Goal: Communication & Community: Answer question/provide support

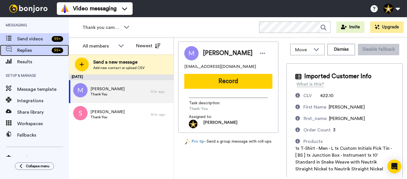
click at [31, 49] on span "Replies" at bounding box center [33, 50] width 32 height 7
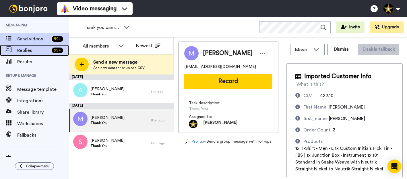
click at [29, 47] on span "Replies" at bounding box center [33, 50] width 32 height 7
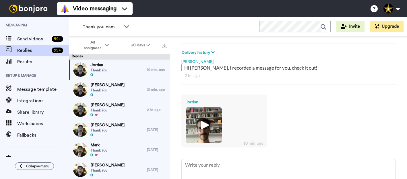
scroll to position [86, 0]
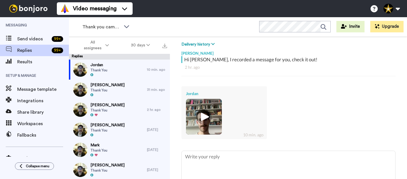
click at [204, 116] on img at bounding box center [204, 117] width 16 height 16
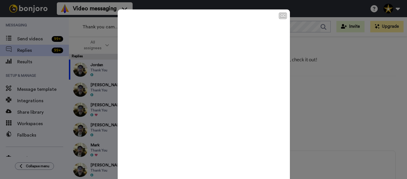
click at [204, 96] on icon "Play/Pause" at bounding box center [203, 96] width 15 height 27
click at [379, 83] on div "CC Play/Pause 0:48 / 0:48" at bounding box center [203, 89] width 407 height 179
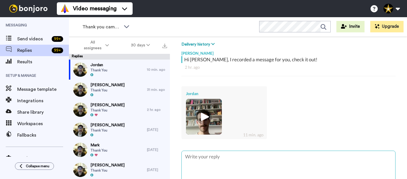
click at [243, 157] on textarea at bounding box center [288, 169] width 213 height 37
type textarea "x"
type textarea "H"
type textarea "x"
type textarea "He"
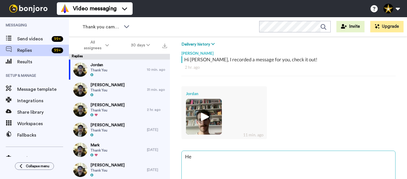
type textarea "x"
type textarea "Hey"
type textarea "x"
type textarea "Hey!"
type textarea "x"
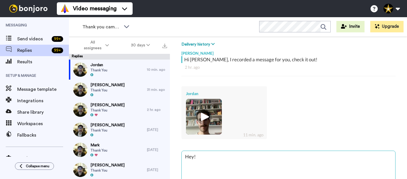
type textarea "Hey!"
type textarea "x"
type textarea "Hey! T"
type textarea "x"
type textarea "Hey! Th"
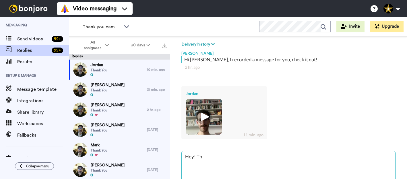
type textarea "x"
type textarea "Hey! Tha"
type textarea "x"
type textarea "Hey! Than"
type textarea "x"
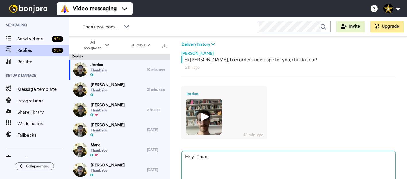
type textarea "Hey! Thank"
type textarea "x"
type textarea "Hey! Thanks"
type textarea "x"
type textarea "Hey! Thanks"
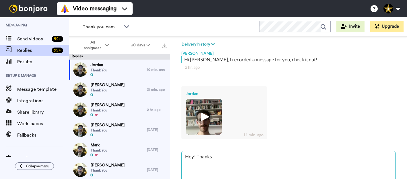
type textarea "x"
type textarea "Hey! Thanks f"
type textarea "x"
type textarea "Hey! Thanks fo"
type textarea "x"
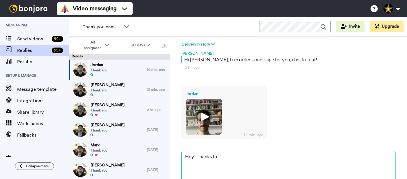
type textarea "Hey! Thanks for"
type textarea "x"
type textarea "Hey! Thanks for"
type textarea "x"
type textarea "Hey! Thanks for t"
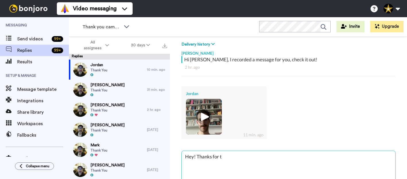
type textarea "x"
type textarea "Hey! Thanks for th"
type textarea "x"
type textarea "Hey! Thanks for the"
type textarea "x"
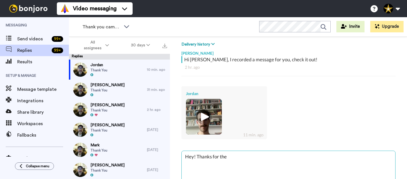
type textarea "Hey! Thanks for the"
type textarea "x"
type textarea "Hey! Thanks for the v"
type textarea "x"
type textarea "Hey! Thanks for the vi"
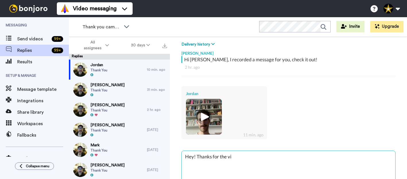
type textarea "x"
type textarea "Hey! Thanks for the vid"
type textarea "x"
type textarea "Hey! Thanks for the vide"
type textarea "x"
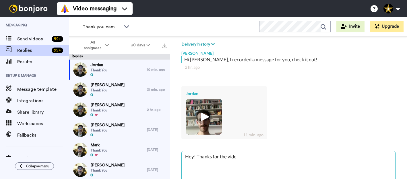
type textarea "Hey! Thanks for the video"
type textarea "x"
type textarea "Hey! Thanks for the video"
type textarea "x"
type textarea "Hey! Thanks for the video b"
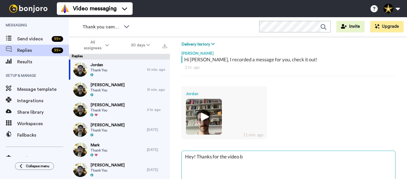
type textarea "x"
type textarea "Hey! Thanks for the video ba"
type textarea "x"
type textarea "Hey! Thanks for the video bac"
type textarea "x"
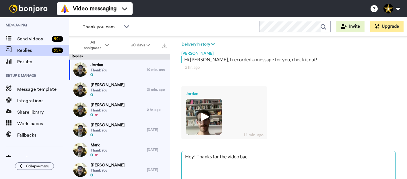
type textarea "Hey! Thanks for the video back"
type textarea "x"
type textarea "Hey! Thanks for the video back."
type textarea "x"
type textarea "Hey! Thanks for the video back."
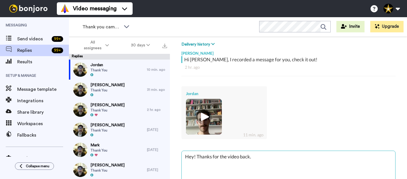
type textarea "x"
type textarea "Hey! Thanks for the video back. D"
type textarea "x"
type textarea "Hey! Thanks for the video back. Do"
type textarea "x"
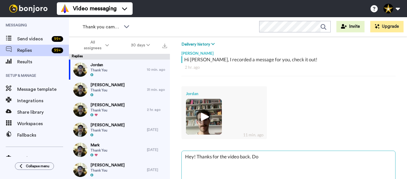
type textarea "Hey! Thanks for the video back. Don"
type textarea "x"
type textarea "Hey! Thanks for the video back. Don'"
type textarea "x"
type textarea "Hey! Thanks for the video back. Don't"
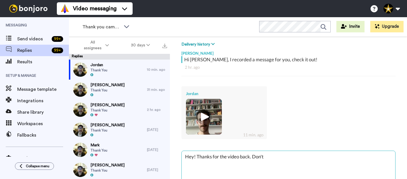
type textarea "x"
type textarea "Hey! Thanks for the video back. Don't"
type textarea "x"
type textarea "Hey! Thanks for the video back. Don't g"
type textarea "x"
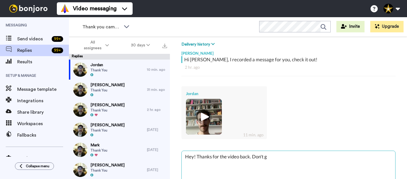
type textarea "Hey! Thanks for the video back. Don't ge"
type textarea "x"
type textarea "Hey! Thanks for the video back. Don't get"
type textarea "x"
type textarea "Hey! Thanks for the video back. Don't get"
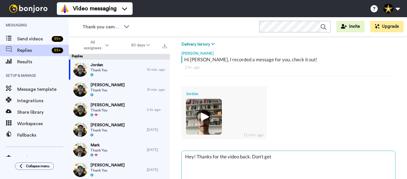
type textarea "x"
type textarea "Hey! Thanks for the video back. Don't get m"
type textarea "x"
type textarea "Hey! Thanks for the video back. Don't get ma"
type textarea "x"
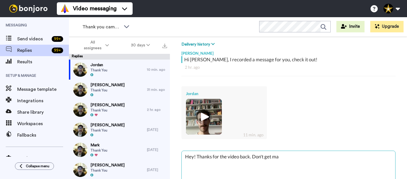
type textarea "Hey! Thanks for the video back. Don't get man"
type textarea "x"
type textarea "Hey! Thanks for the video back. Don't get many"
type textarea "x"
type textarea "Hey! Thanks for the video back. Don't get many"
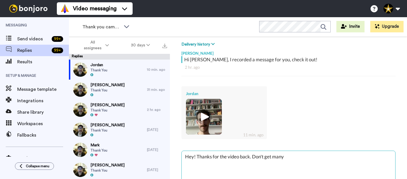
type textarea "x"
type textarea "Hey! Thanks for the video back. Don't get many o"
type textarea "x"
type textarea "Hey! Thanks for the video back. Don't get many of"
type textarea "x"
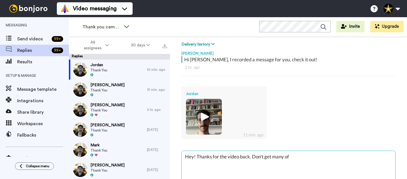
type textarea "Hey! Thanks for the video back. Don't get many of"
type textarea "x"
type textarea "Hey! Thanks for the video back. Don't get many of t"
type textarea "x"
type textarea "Hey! Thanks for the video back. Don't get many of th"
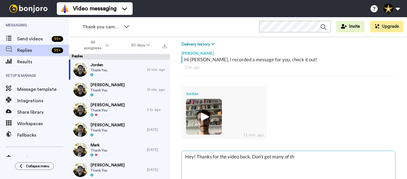
type textarea "x"
type textarea "Hey! Thanks for the video back. Don't get many of the"
type textarea "x"
type textarea "Hey! Thanks for the video back. Don't get many of th"
type textarea "x"
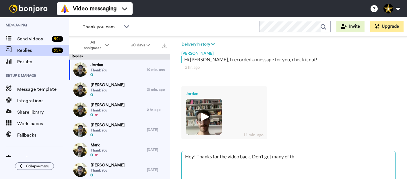
type textarea "Hey! Thanks for the video back. Don't get many of tho"
type textarea "x"
type textarea "Hey! Thanks for the video back. Don't get many of thos"
type textarea "x"
type textarea "Hey! Thanks for the video back. Don't get many of those"
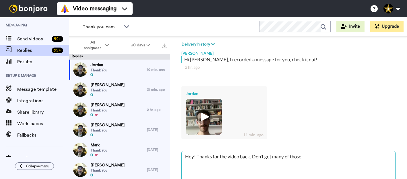
type textarea "x"
type textarea "Hey! Thanks for the video back. Don't get many of those."
type textarea "x"
type textarea "Hey! Thanks for the video back. Don't get many of those."
type textarea "x"
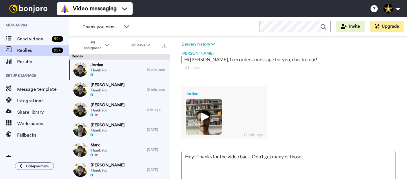
type textarea "Hey! Thanks for the video back. Don't get many of those. I"
type textarea "x"
type textarea "Hey! Thanks for the video back. Don't get many of those. I'"
type textarea "x"
type textarea "Hey! Thanks for the video back. Don't get many of those. I'v"
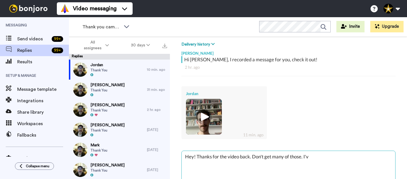
type textarea "x"
type textarea "Hey! Thanks for the video back. Don't get many of those. I've"
type textarea "x"
type textarea "Hey! Thanks for the video back. Don't get many of those. I've"
type textarea "x"
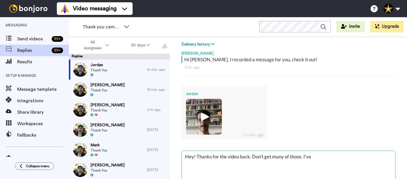
type textarea "Hey! Thanks for the video back. Don't get many of those. I've d"
type textarea "x"
type textarea "Hey! Thanks for the video back. Don't get many of those. I've do"
type textarea "x"
type textarea "Hey! Thanks for the video back. Don't get many of those. I've don"
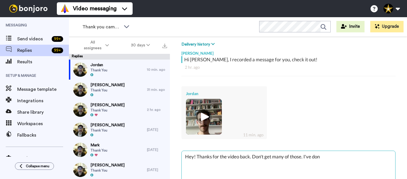
type textarea "x"
type textarea "Hey! Thanks for the video back. Don't get many of those. I've done"
type textarea "x"
type textarea "Hey! Thanks for the video back. Don't get many of those. I've done"
type textarea "x"
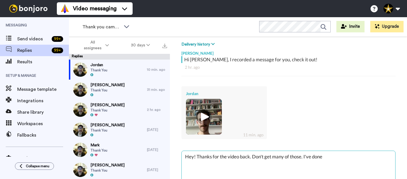
type textarea "Hey! Thanks for the video back. Don't get many of those. I've done c"
type textarea "x"
type textarea "Hey! Thanks for the video back. Don't get many of those. I've done cl"
type textarea "x"
type textarea "Hey! Thanks for the video back. Don't get many of those. I've done clo"
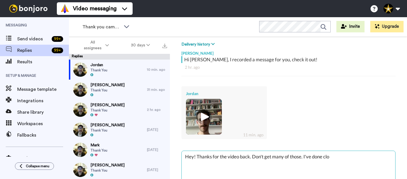
type textarea "x"
type textarea "Hey! Thanks for the video back. Don't get many of those. I've done clos"
type textarea "x"
type textarea "Hey! Thanks for the video back. Don't get many of those. I've done close"
type textarea "x"
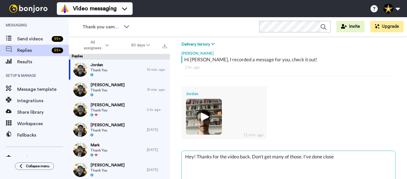
type textarea "Hey! Thanks for the video back. Don't get many of those. I've done close"
type textarea "x"
type textarea "Hey! Thanks for the video back. Don't get many of those. I've done close t"
type textarea "x"
type textarea "Hey! Thanks for the video back. Don't get many of those. I've done close to"
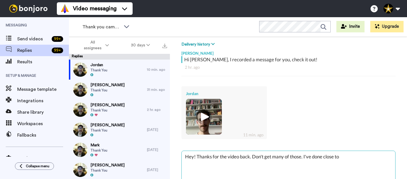
type textarea "x"
type textarea "Hey! Thanks for the video back. Don't get many of those. I've done close to"
type textarea "x"
type textarea "Hey! Thanks for the video back. Don't get many of those. I've done close to 1"
type textarea "x"
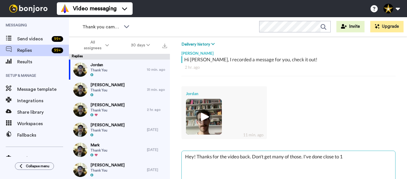
type textarea "Hey! Thanks for the video back. Don't get many of those. I've done close to 11"
type textarea "x"
type textarea "Hey! Thanks for the video back. Don't get many of those. I've done close to 11,"
type textarea "x"
type textarea "Hey! Thanks for the video back. Don't get many of those. I've done close to 11,0"
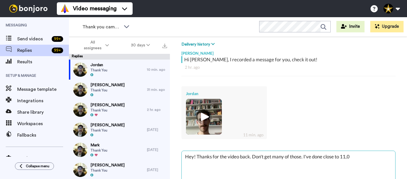
type textarea "x"
type textarea "Hey! Thanks for the video back. Don't get many of those. I've done close to 11,…"
type textarea "x"
type textarea "Hey! Thanks for the video back. Don't get many of those. I've done close to 11,…"
type textarea "x"
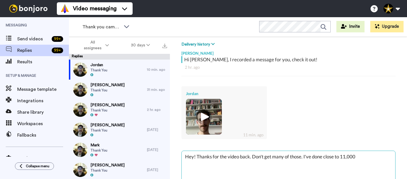
type textarea "Hey! Thanks for the video back. Don't get many of those. I've done close to 11,…"
type textarea "x"
type textarea "Hey! Thanks for the video back. Don't get many of those. I've done close to 11,…"
type textarea "x"
type textarea "Hey! Thanks for the video back. Don't get many of those. I've done close to 11,…"
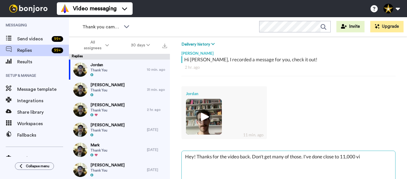
type textarea "x"
type textarea "Hey! Thanks for the video back. Don't get many of those. I've done close to 11,…"
type textarea "x"
type textarea "Hey! Thanks for the video back. Don't get many of those. I've done close to 11,…"
type textarea "x"
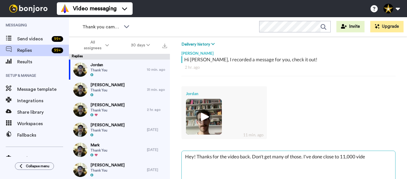
type textarea "Hey! Thanks for the video back. Don't get many of those. I've done close to 11,…"
type textarea "x"
type textarea "Hey! Thanks for the video back. Don't get many of those. I've done close to 11,…"
type textarea "x"
type textarea "Hey! Thanks for the video back. Don't get many of those. I've done close to 11,…"
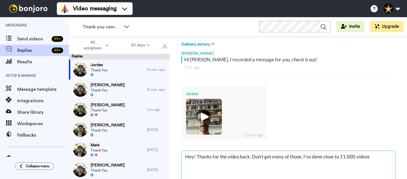
type textarea "x"
type textarea "Hey! Thanks for the video back. Don't get many of those. I've done close to 11,…"
type textarea "x"
type textarea "Hey! Thanks for the video back. Don't get many of those. I've done close to 11,…"
type textarea "x"
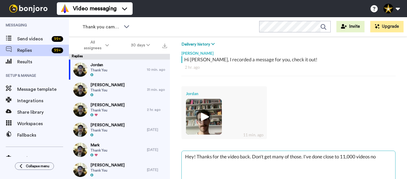
type textarea "Hey! Thanks for the video back. Don't get many of those. I've done close to 11,…"
type textarea "x"
type textarea "Hey! Thanks for the video back. Don't get many of those. I've done close to 11,…"
type textarea "x"
type textarea "Hey! Thanks for the video back. Don't get many of those. I've done close to 11,…"
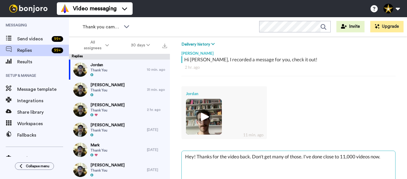
type textarea "x"
type textarea "Hey! Thanks for the video back. Don't get many of those. I've done close to 11,…"
type textarea "x"
type textarea "Hey! Thanks for the video back. Don't get many of those. I've done close to 11,…"
type textarea "x"
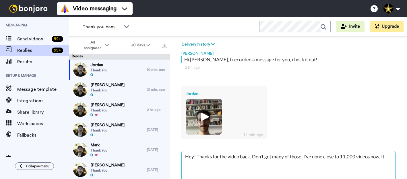
type textarea "Hey! Thanks for the video back. Don't get many of those. I've done close to 11,…"
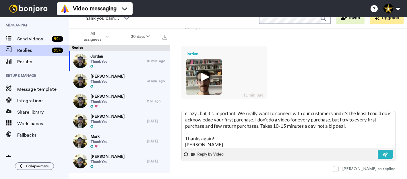
scroll to position [119, 0]
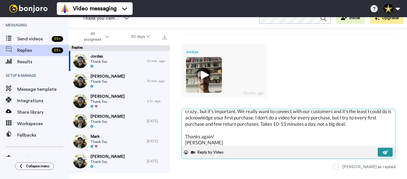
click at [382, 155] on img at bounding box center [385, 152] width 6 height 5
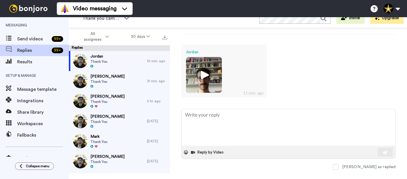
scroll to position [0, 0]
